Goal: Task Accomplishment & Management: Manage account settings

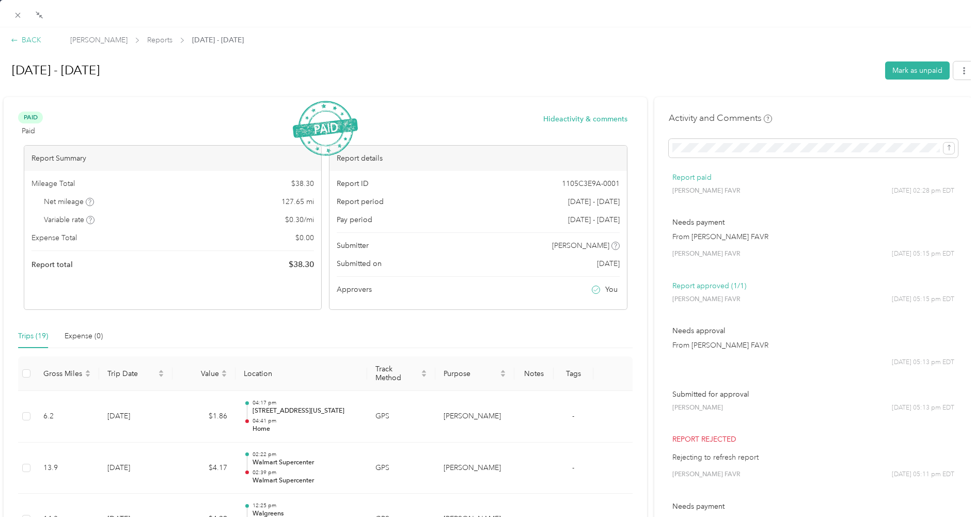
click at [32, 39] on div "BACK" at bounding box center [26, 40] width 30 height 11
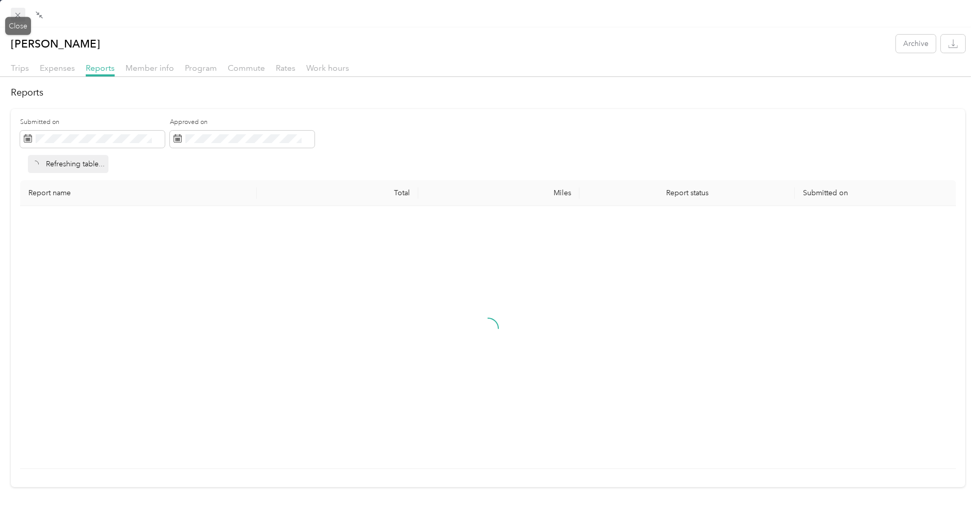
click at [16, 18] on icon at bounding box center [17, 15] width 9 height 9
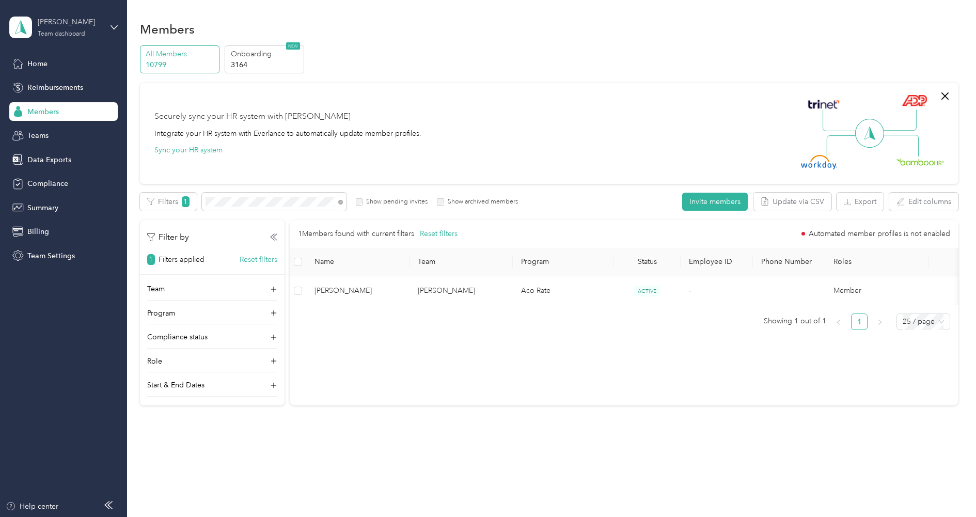
click at [43, 24] on div "[PERSON_NAME]" at bounding box center [70, 22] width 65 height 11
click at [50, 129] on div "Log out" at bounding box center [39, 132] width 40 height 11
